Goal: Information Seeking & Learning: Find specific fact

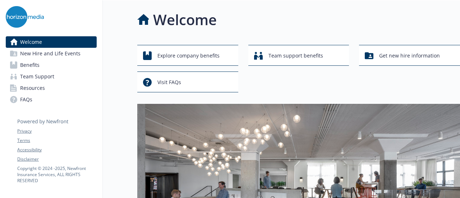
click at [63, 65] on link "Benefits" at bounding box center [51, 64] width 91 height 11
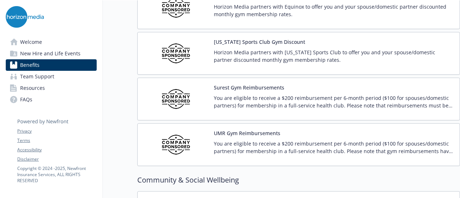
scroll to position [1706, 3]
click at [300, 39] on div "[US_STATE] Sports Club Gym Discount Horizon Media partners with [US_STATE] Spor…" at bounding box center [334, 54] width 240 height 31
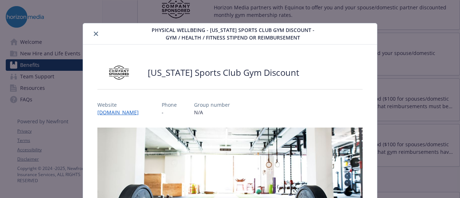
scroll to position [22, 0]
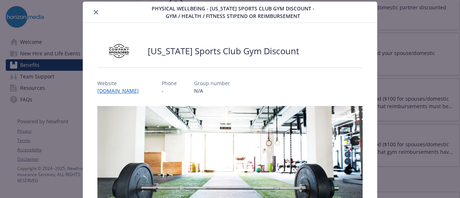
click at [100, 17] on div "Physical Wellbeing - [US_STATE] Sports Club Gym Discount - Gym / Health / Fitne…" at bounding box center [229, 12] width 293 height 21
click at [94, 10] on icon "close" at bounding box center [96, 12] width 4 height 4
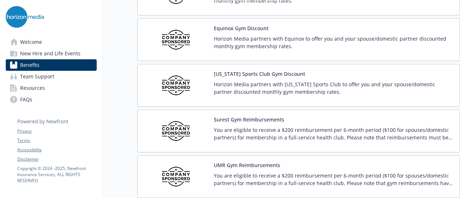
scroll to position [1673, 3]
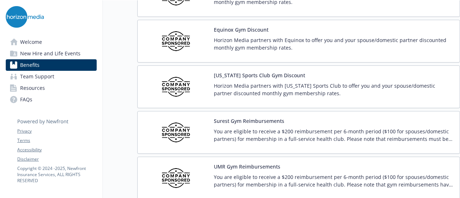
click at [290, 36] on p "Horizon Media partners with Equinox to offer you and your spouse/domestic partn…" at bounding box center [334, 43] width 240 height 15
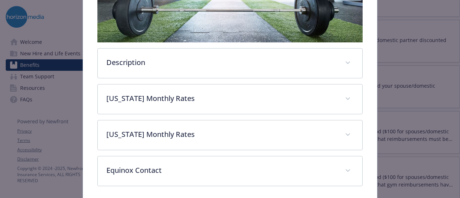
scroll to position [225, 0]
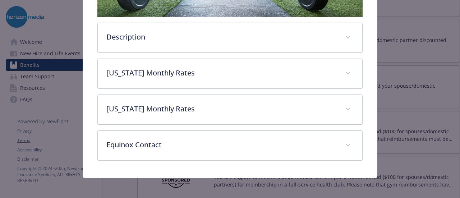
click at [277, 51] on div "Description Horizon Media partners with Equinox to offer you and your spouse/do…" at bounding box center [229, 32] width 265 height 258
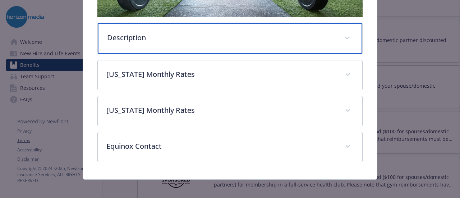
click at [341, 38] on span "details for plan Physical Wellbeing - Equinox Gym Discount - Gym / Health / Fit…" at bounding box center [346, 37] width 11 height 11
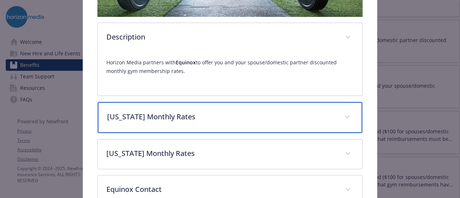
click at [341, 112] on span "details for plan Physical Wellbeing - Equinox Gym Discount - Gym / Health / Fit…" at bounding box center [346, 116] width 11 height 11
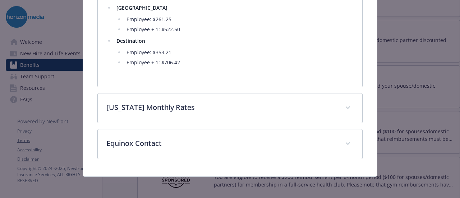
scroll to position [590, 0]
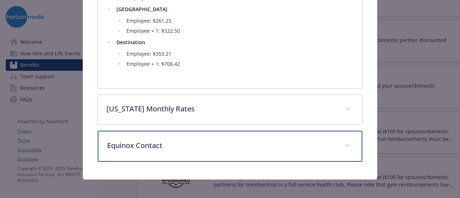
click at [278, 150] on div "Equinox Contact" at bounding box center [230, 146] width 264 height 31
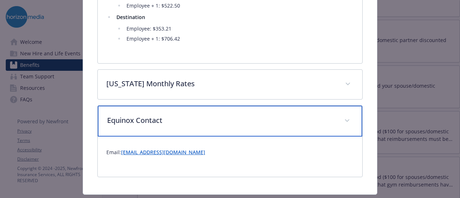
scroll to position [615, 0]
